Goal: Task Accomplishment & Management: Use online tool/utility

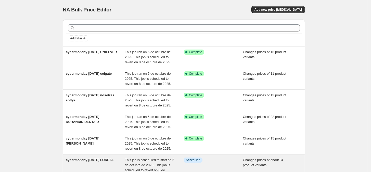
click at [92, 162] on span "cybermonday [DATE] LOREAL" at bounding box center [90, 160] width 48 height 4
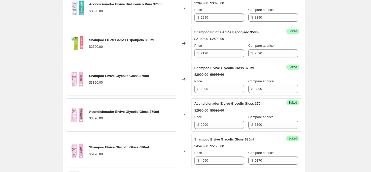
scroll to position [947, 0]
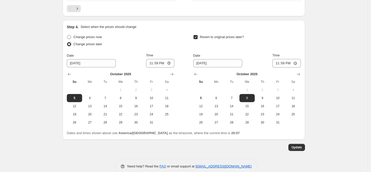
click at [71, 35] on span at bounding box center [69, 37] width 4 height 4
click at [67, 35] on input "Change prices now" at bounding box center [67, 35] width 0 height 0
radio input "true"
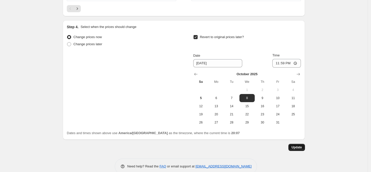
click at [295, 146] on span "Update" at bounding box center [296, 148] width 10 height 4
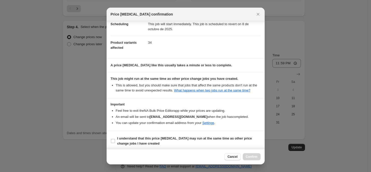
scroll to position [15, 0]
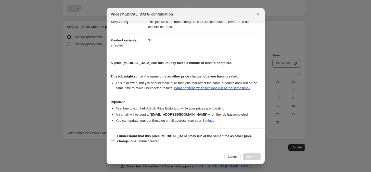
click at [111, 138] on input "I understand that this price [MEDICAL_DATA] may run at the same time as other p…" at bounding box center [113, 139] width 4 height 4
checkbox input "true"
click at [254, 157] on span "Confirm" at bounding box center [252, 157] width 12 height 4
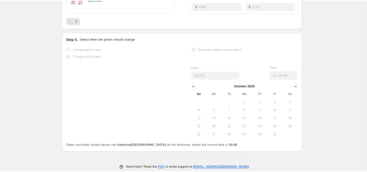
scroll to position [944, 0]
